Goal: Entertainment & Leisure: Consume media (video, audio)

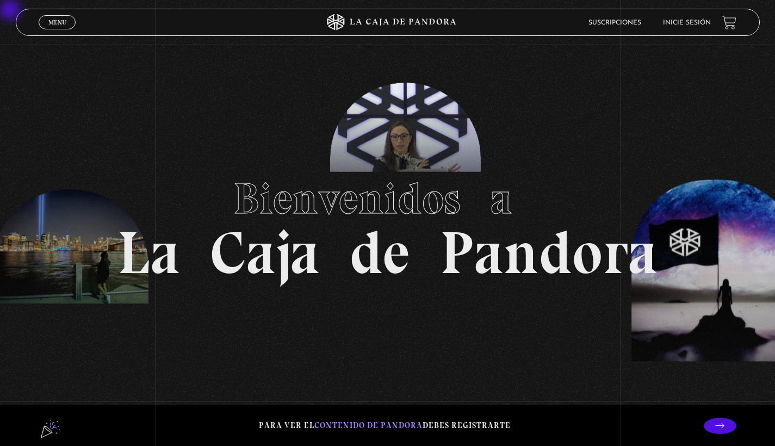
click at [45, 28] on link "Menu Cerrar" at bounding box center [57, 22] width 37 height 14
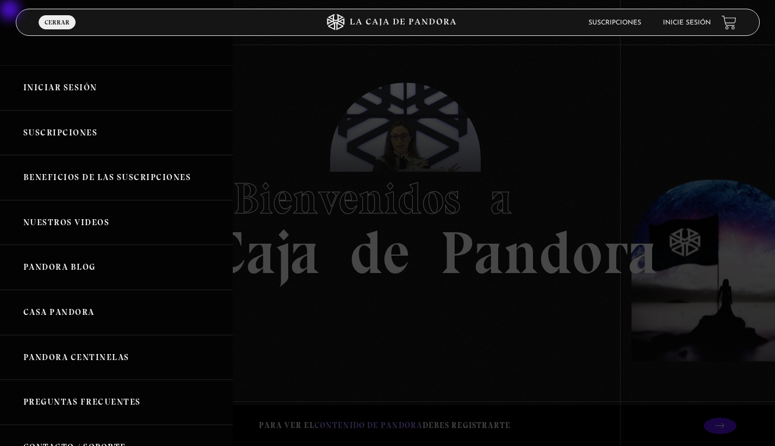
click at [415, 122] on div at bounding box center [387, 223] width 775 height 446
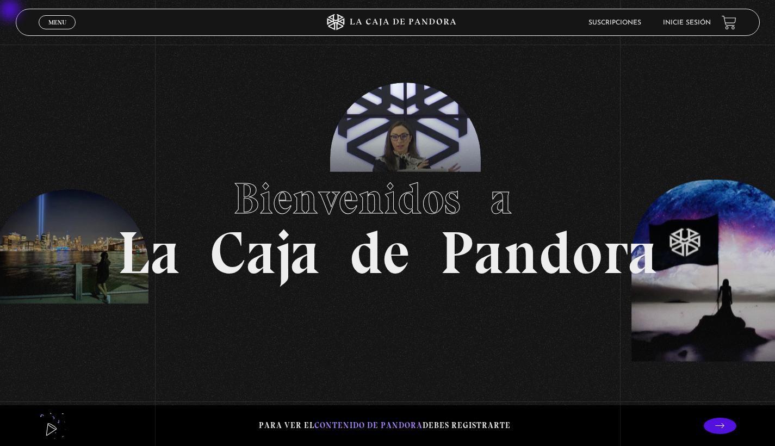
click at [415, 20] on link "Inicie sesión" at bounding box center [687, 23] width 48 height 7
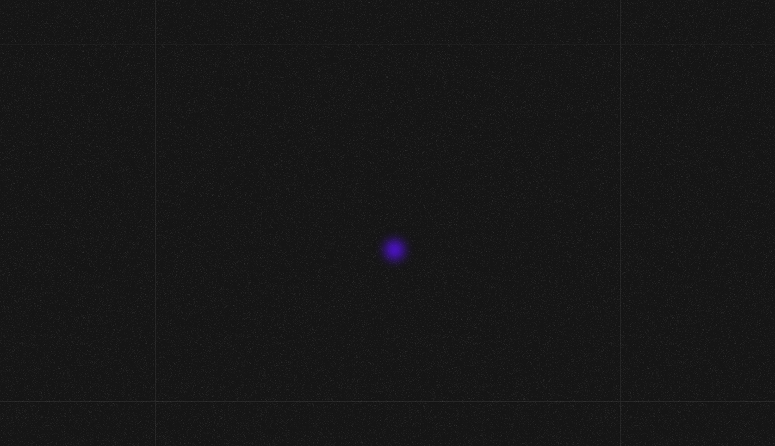
type input "Fio sancho"
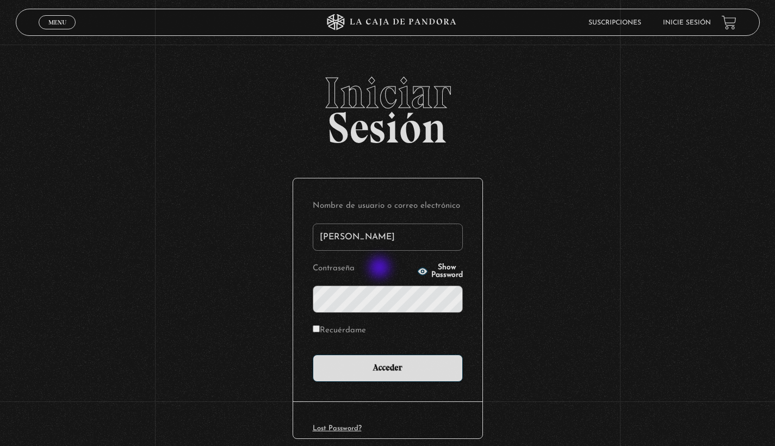
click at [391, 367] on input "Acceder" at bounding box center [388, 367] width 150 height 27
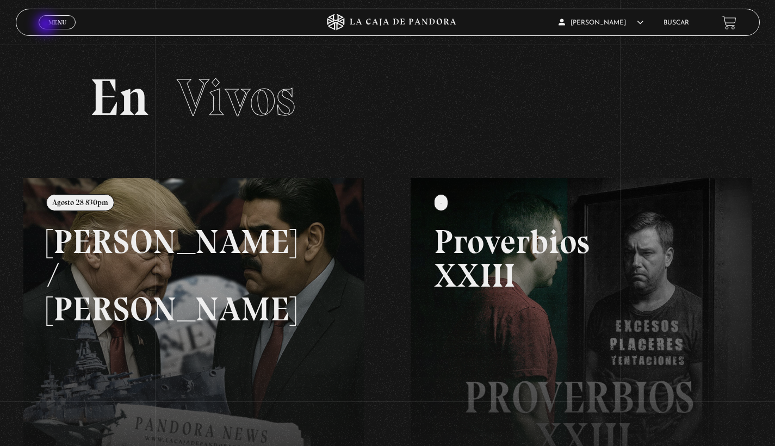
click at [47, 26] on link "Menu Cerrar" at bounding box center [57, 22] width 37 height 14
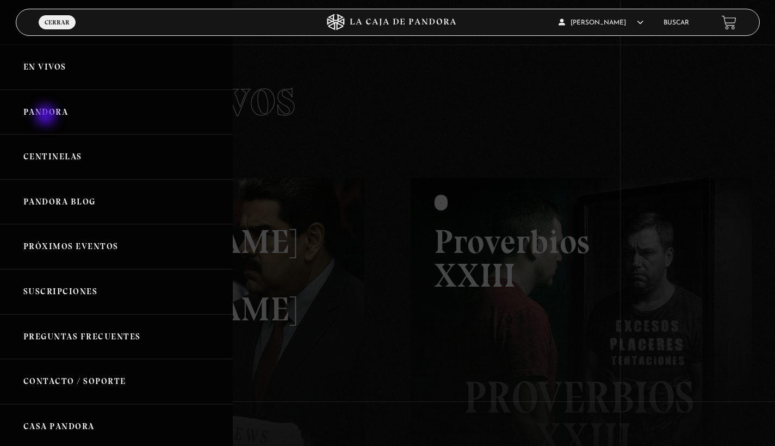
click at [47, 116] on link "Pandora" at bounding box center [116, 112] width 233 height 45
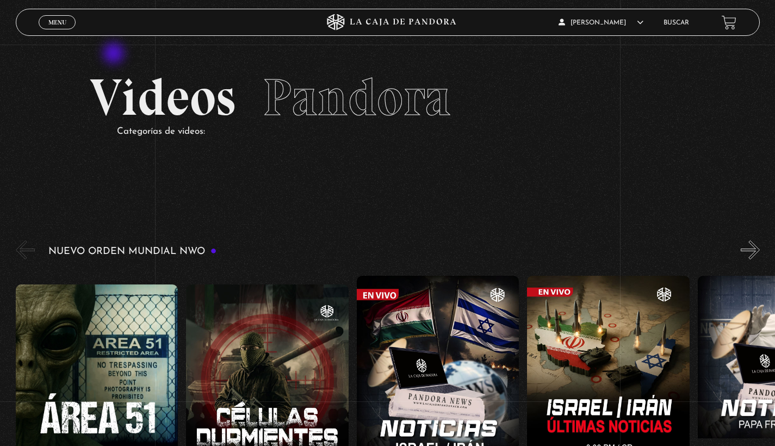
click at [66, 17] on link "Menu Cerrar" at bounding box center [57, 22] width 37 height 14
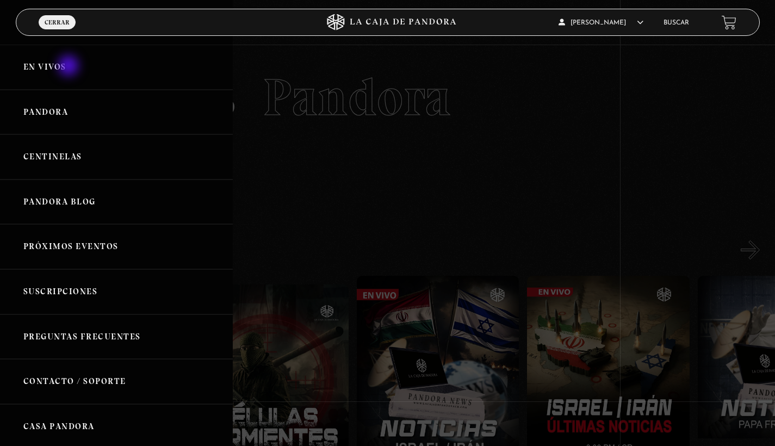
click at [70, 67] on link "En vivos" at bounding box center [116, 67] width 233 height 45
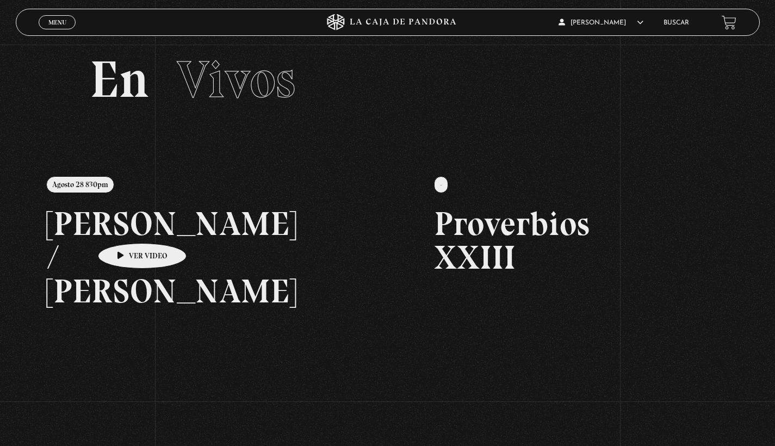
scroll to position [17, 8]
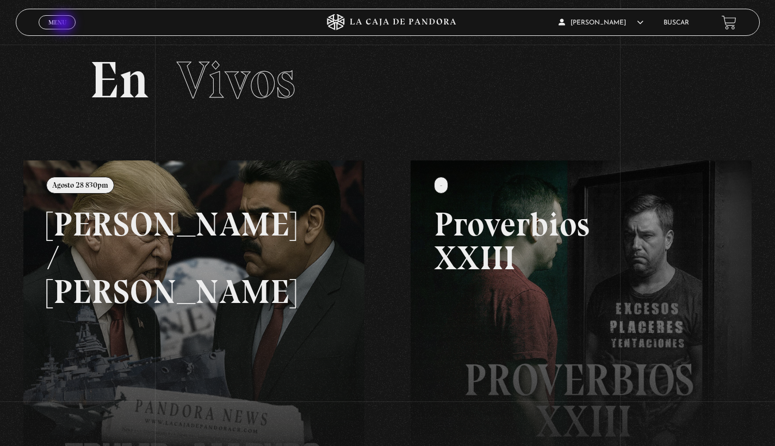
click at [64, 24] on span "Menu" at bounding box center [57, 22] width 18 height 7
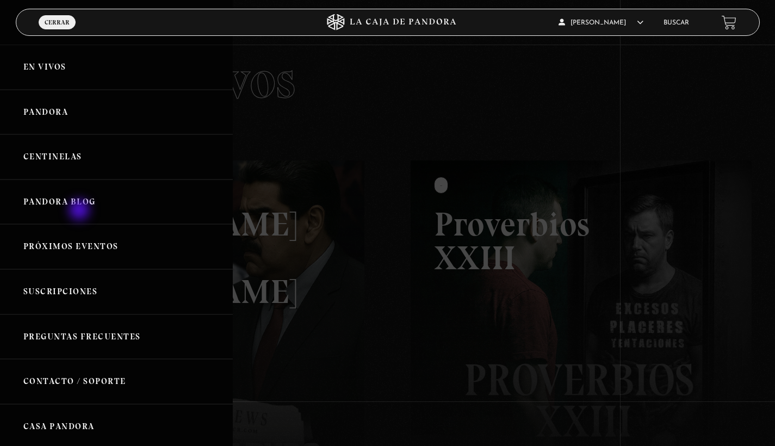
scroll to position [0, 0]
click at [88, 195] on link "Pandora Blog" at bounding box center [116, 201] width 233 height 45
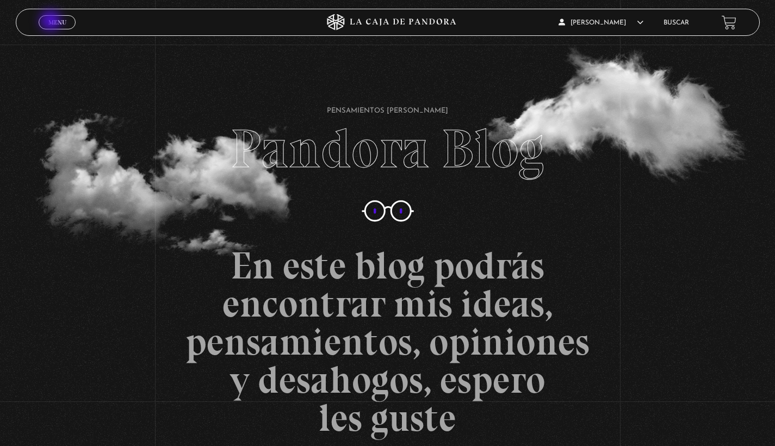
click at [52, 22] on span "Menu" at bounding box center [57, 22] width 18 height 7
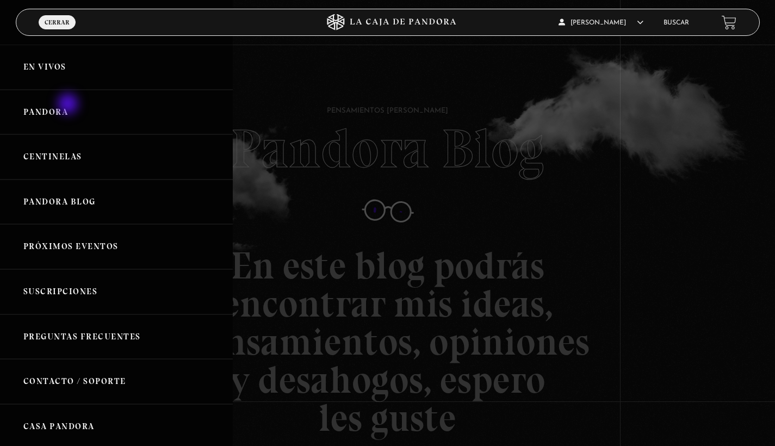
click at [69, 105] on link "Pandora" at bounding box center [116, 112] width 233 height 45
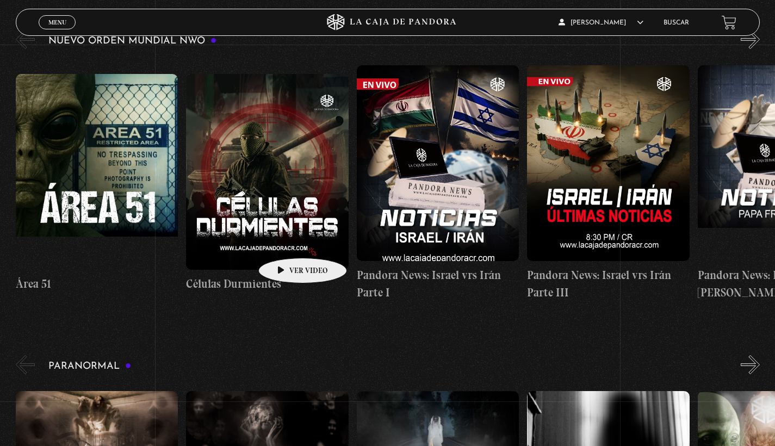
scroll to position [223, 0]
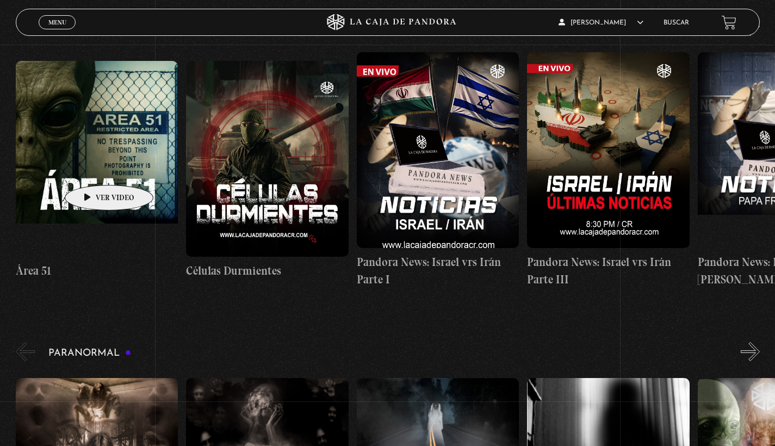
click at [92, 168] on figure at bounding box center [97, 159] width 163 height 196
